Goal: Information Seeking & Learning: Understand process/instructions

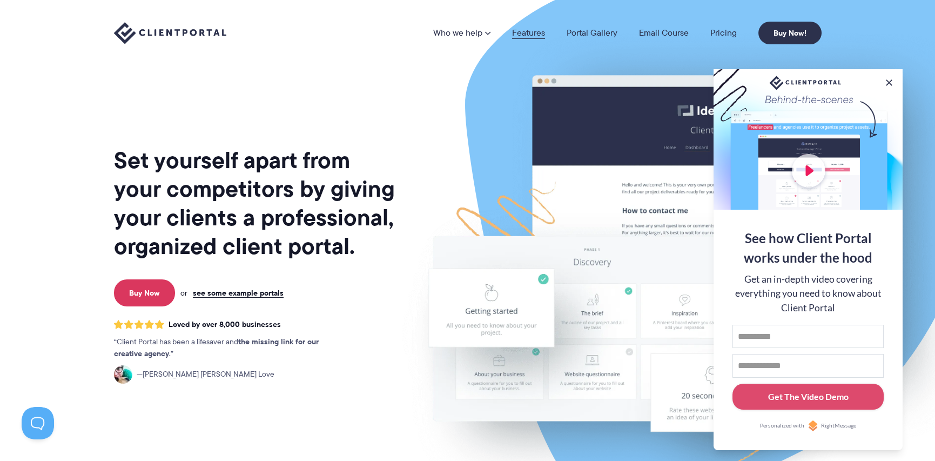
click at [533, 31] on link "Features" at bounding box center [528, 33] width 33 height 9
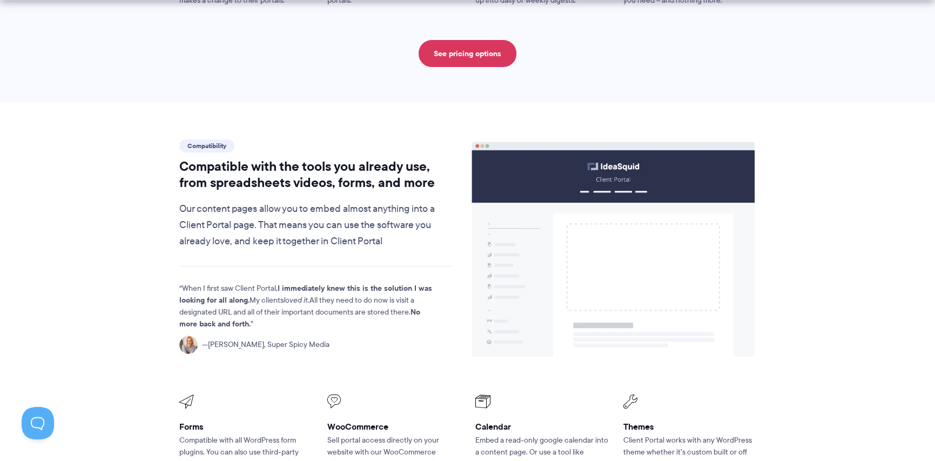
scroll to position [1151, 0]
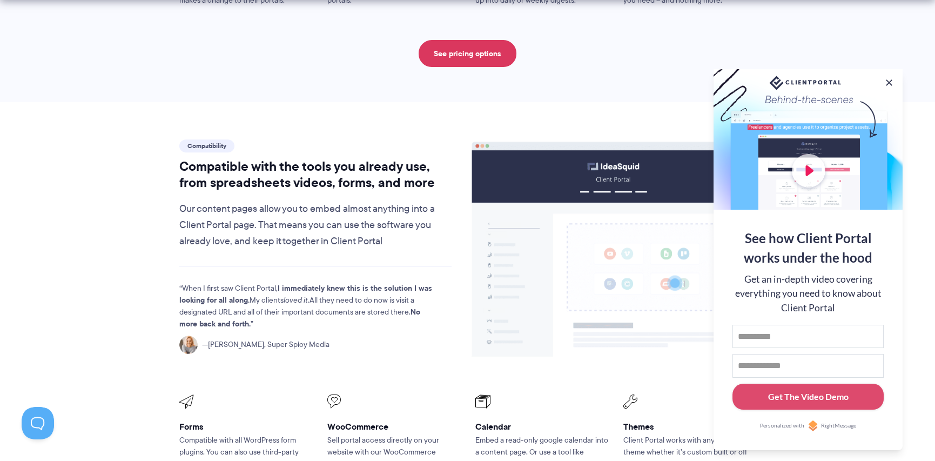
click at [557, 102] on section "Compatibility Compatible with the tools you already use, from spreadsheets vide…" at bounding box center [467, 378] width 935 height 553
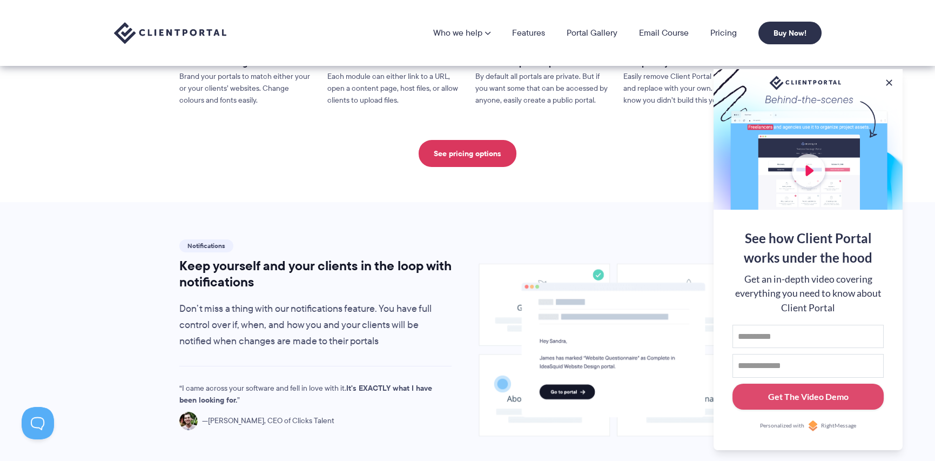
scroll to position [0, 0]
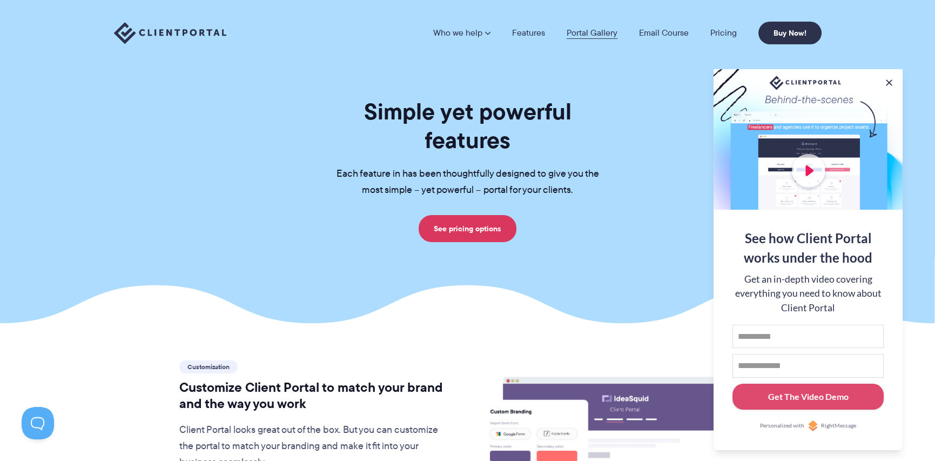
click at [587, 29] on link "Portal Gallery" at bounding box center [592, 33] width 51 height 9
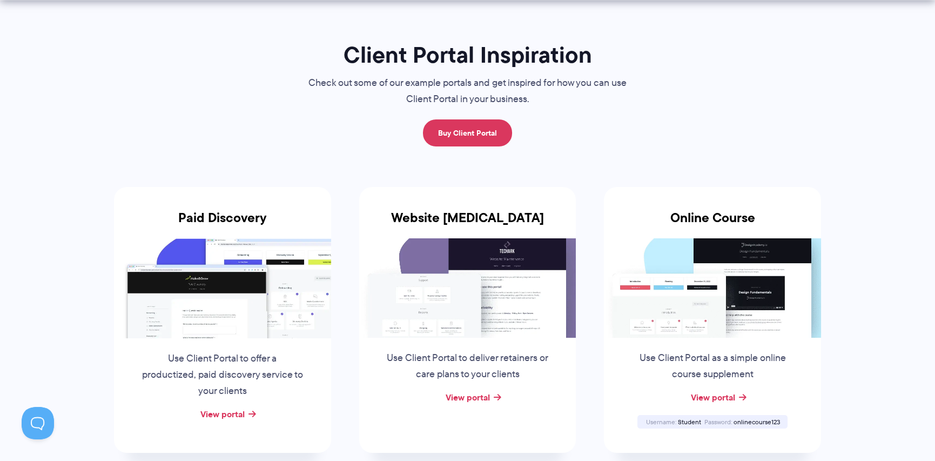
scroll to position [86, 0]
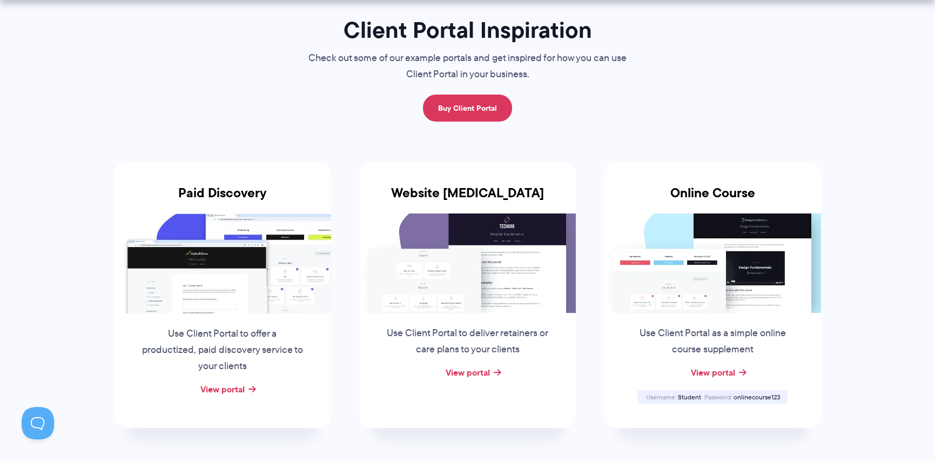
click at [677, 285] on img at bounding box center [712, 262] width 217 height 99
click at [713, 387] on div "Online Course Use Client Portal as a simple online course supplement View porta…" at bounding box center [712, 295] width 217 height 266
click at [714, 368] on link "View portal" at bounding box center [712, 372] width 44 height 13
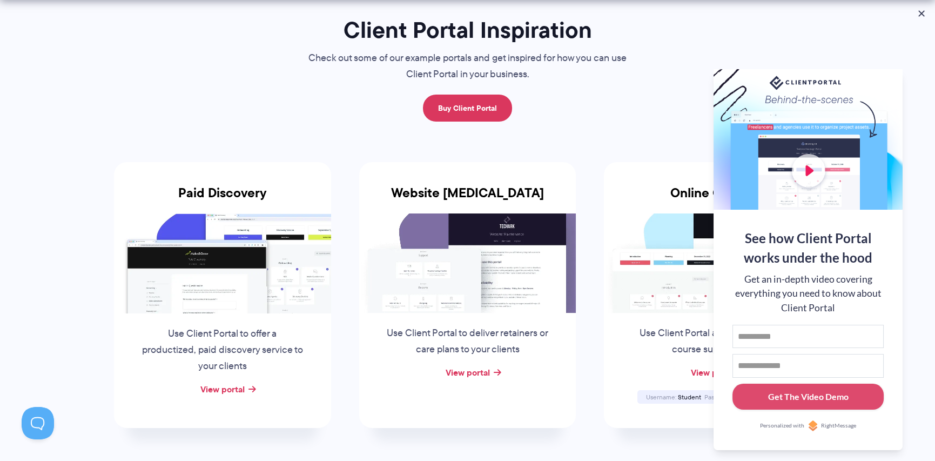
click at [662, 309] on img at bounding box center [712, 262] width 217 height 99
click at [666, 371] on div "View portal" at bounding box center [712, 373] width 217 height 16
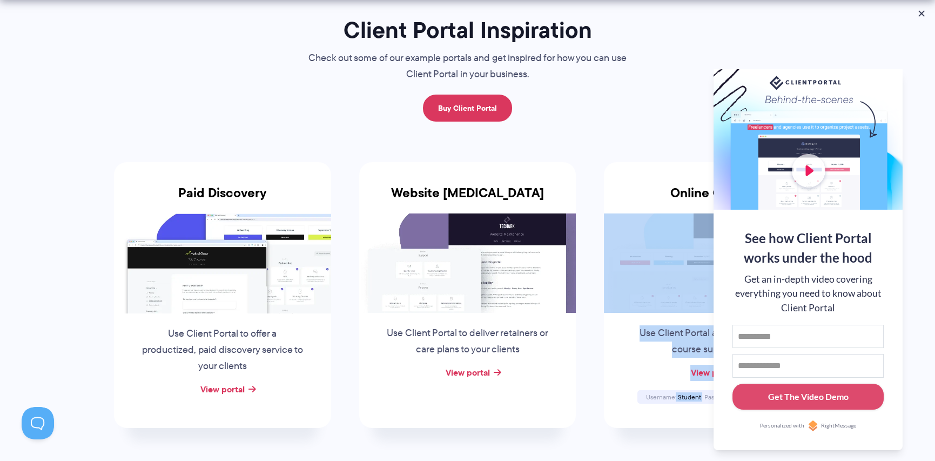
drag, startPoint x: 846, startPoint y: 136, endPoint x: 672, endPoint y: 231, distance: 198.0
click at [672, 231] on body "Who we help Who we help View pricing Agencies See how Client Portal can help gi…" at bounding box center [467, 144] width 935 height 461
click at [647, 341] on p "Use Client Portal as a simple online course supplement" at bounding box center [712, 341] width 164 height 32
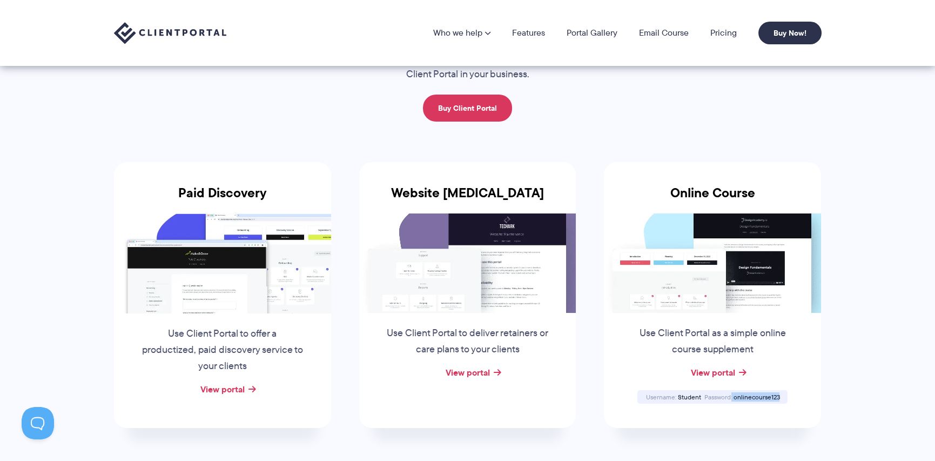
drag, startPoint x: 781, startPoint y: 392, endPoint x: 732, endPoint y: 396, distance: 48.8
click at [732, 396] on div "Username Student Password onlinecourse123" at bounding box center [713, 397] width 150 height 14
copy div "onlinecourse123"
